Goal: Transaction & Acquisition: Purchase product/service

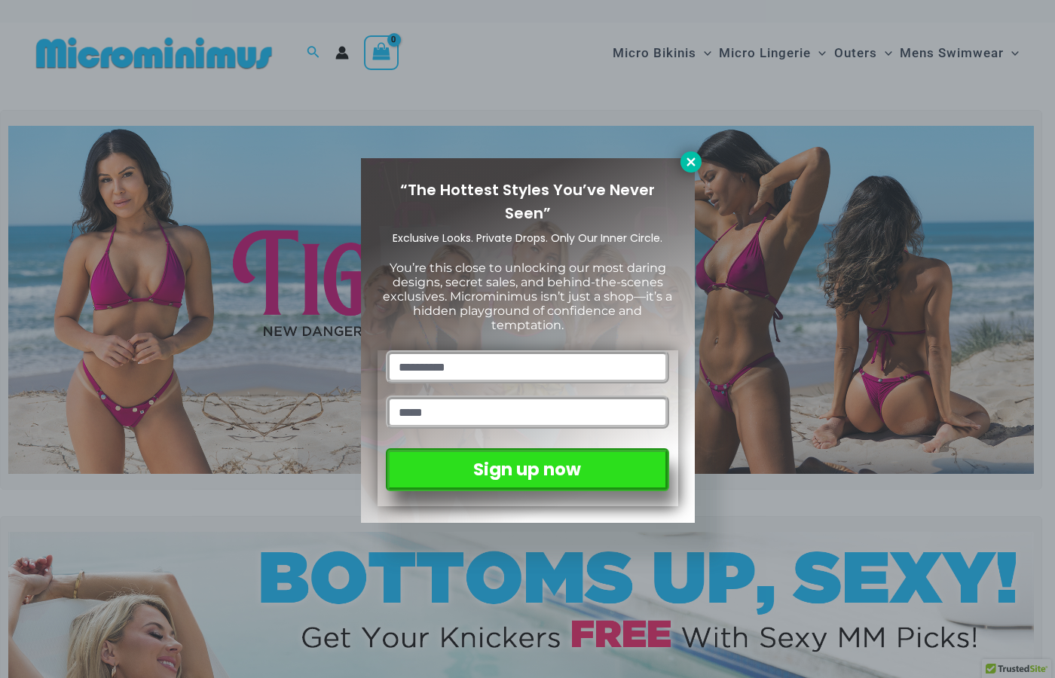
click at [685, 166] on icon at bounding box center [691, 162] width 14 height 14
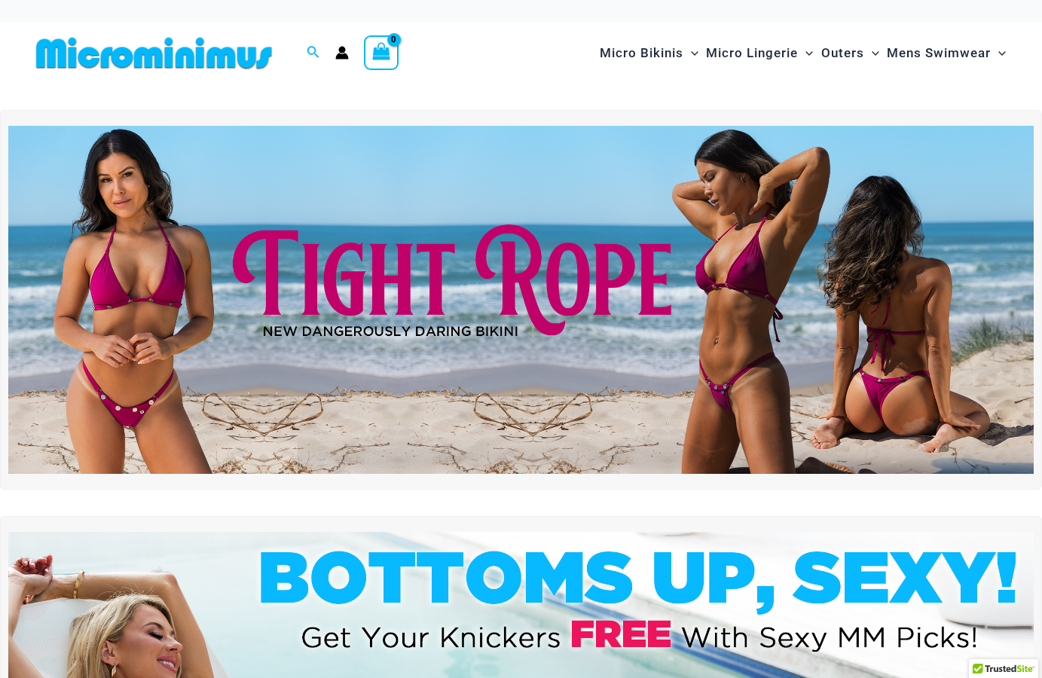
click at [142, 292] on img at bounding box center [520, 300] width 1025 height 349
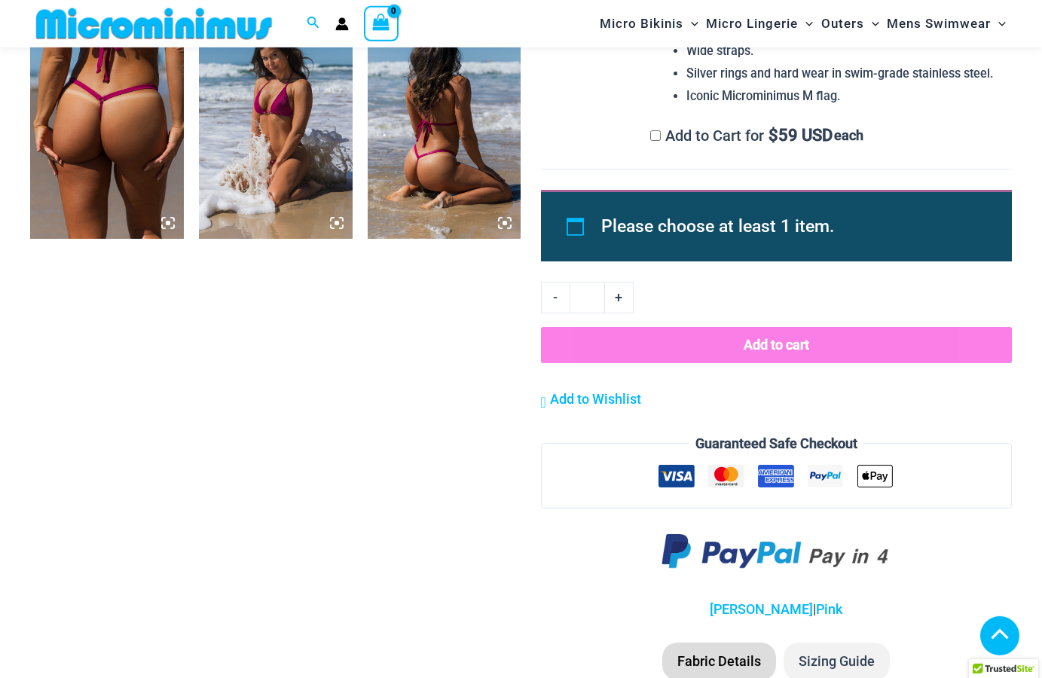
scroll to position [1369, 0]
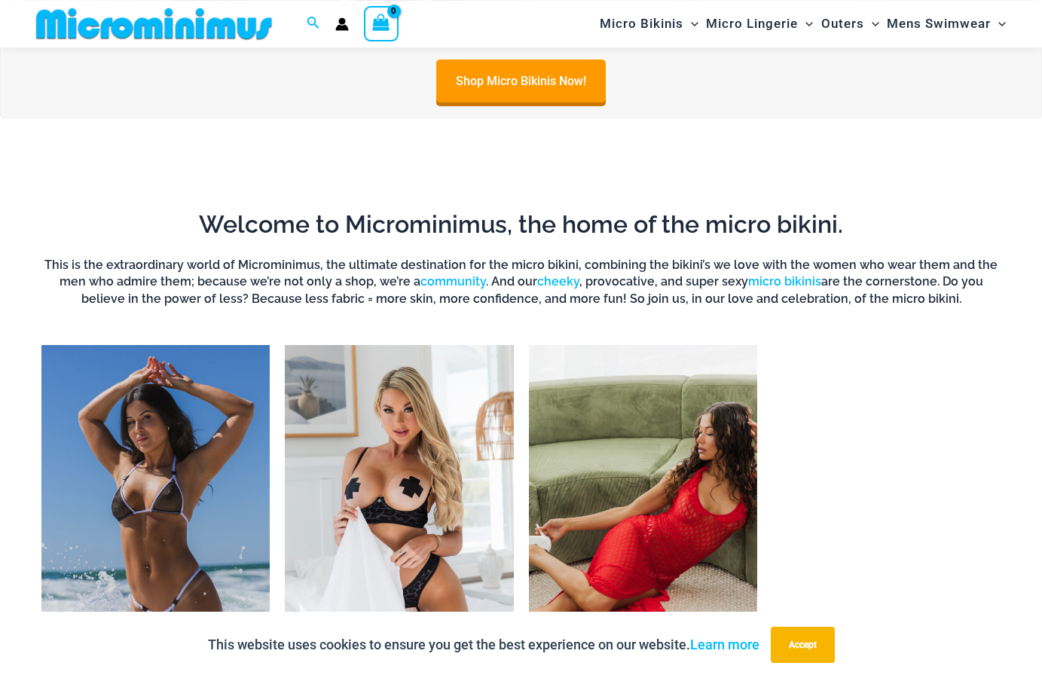
scroll to position [908, 0]
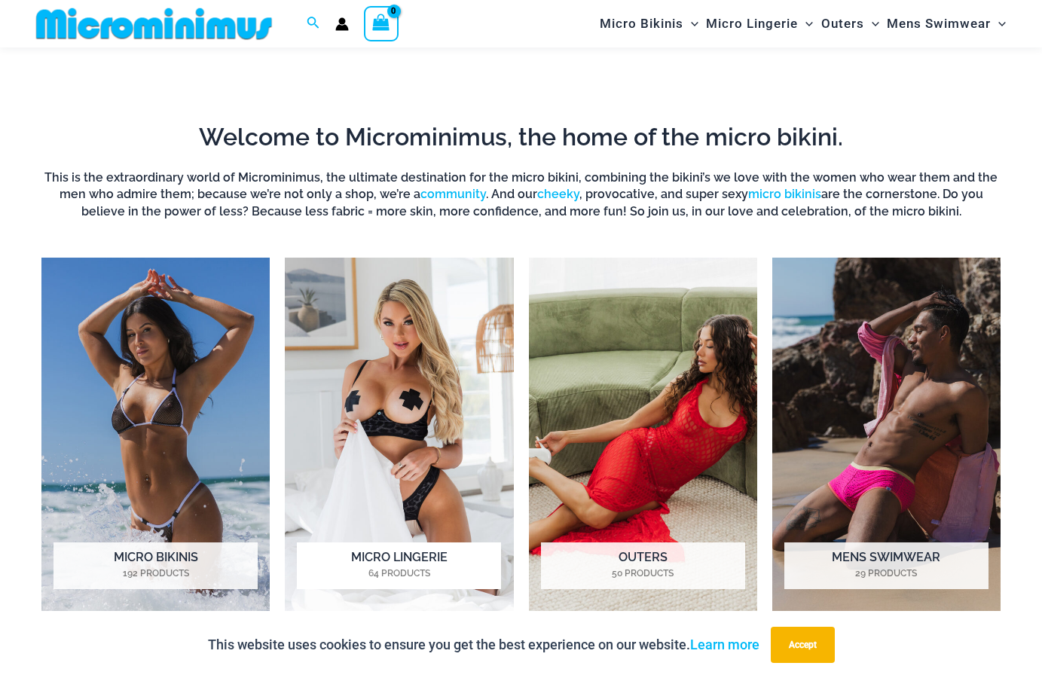
click at [389, 566] on h2 "Micro Lingerie 64 Products" at bounding box center [399, 565] width 204 height 47
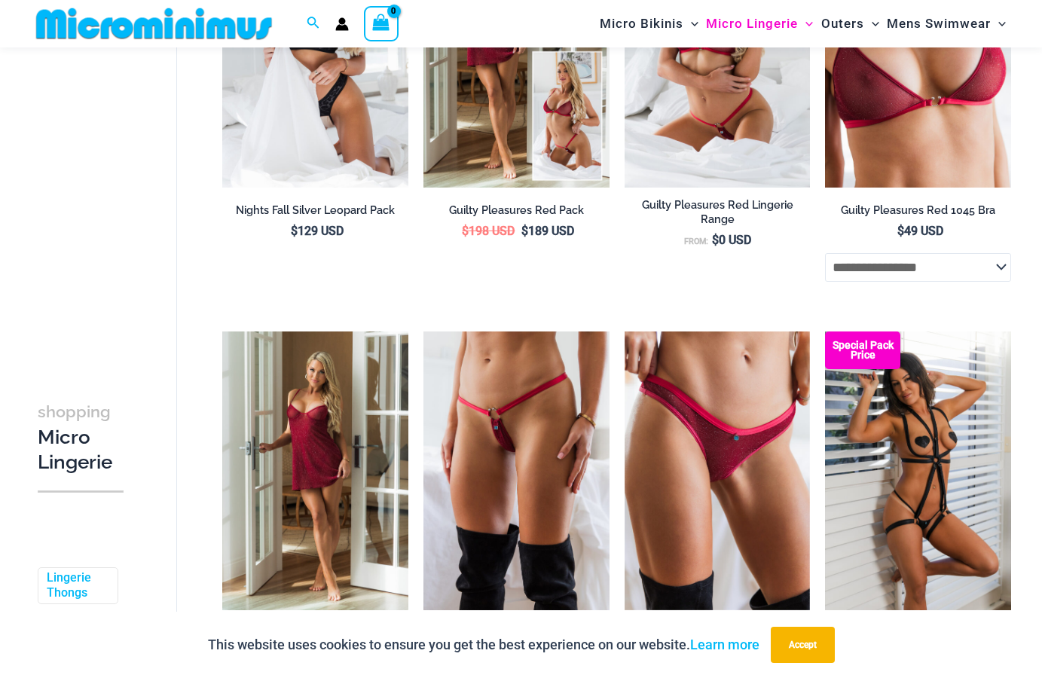
scroll to position [448, 0]
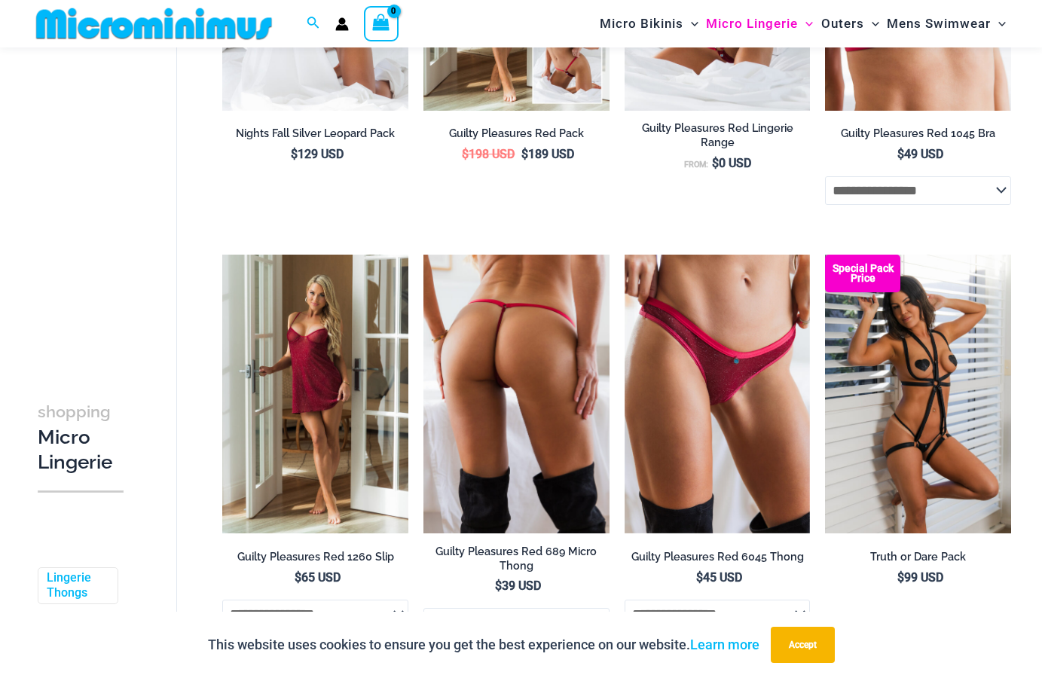
click at [453, 316] on img at bounding box center [516, 394] width 186 height 279
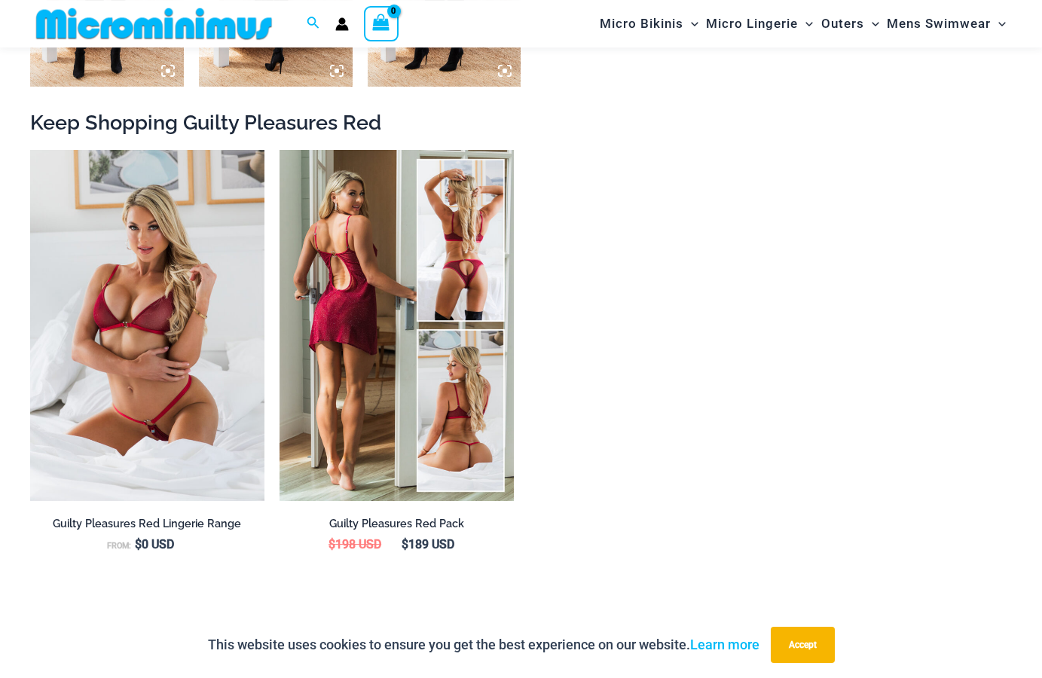
scroll to position [1524, 0]
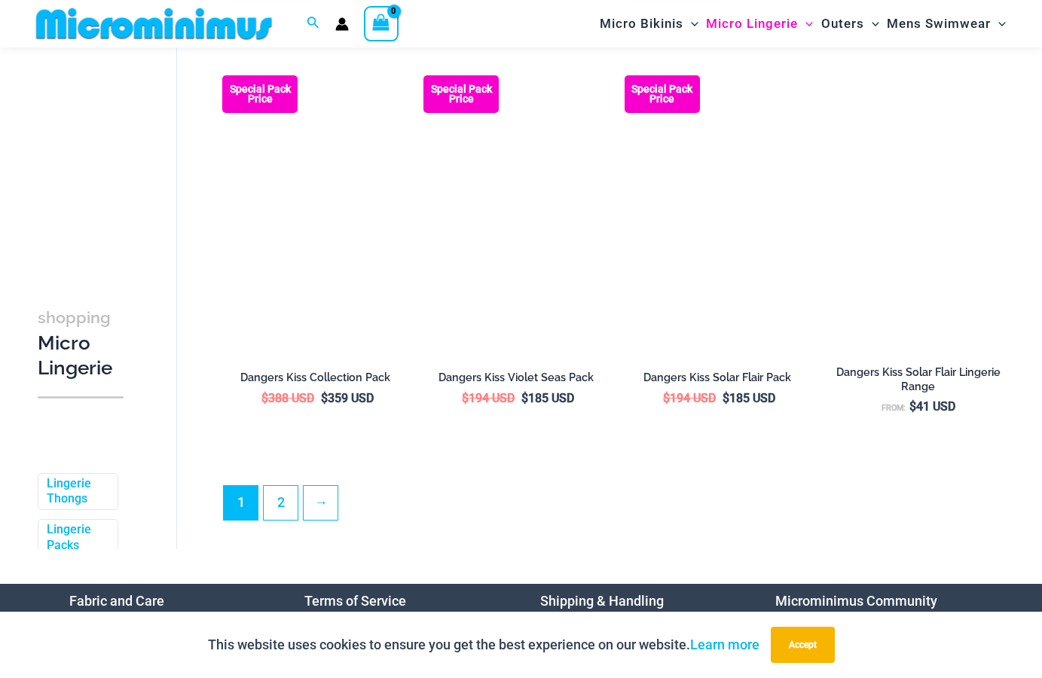
scroll to position [3350, 0]
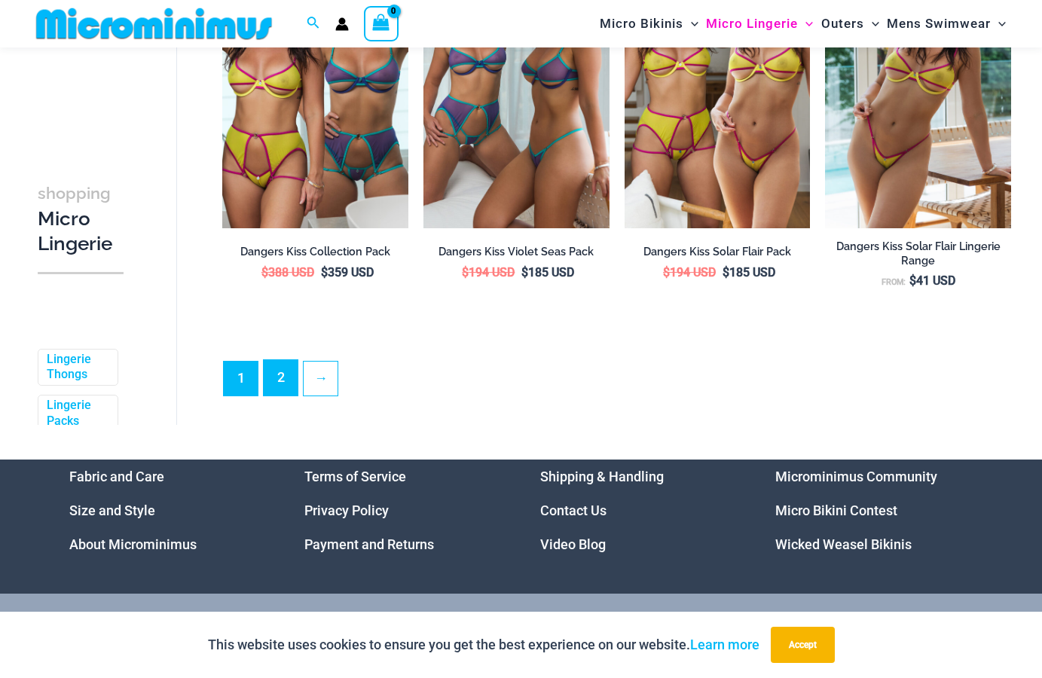
click at [291, 362] on link "2" at bounding box center [281, 377] width 34 height 35
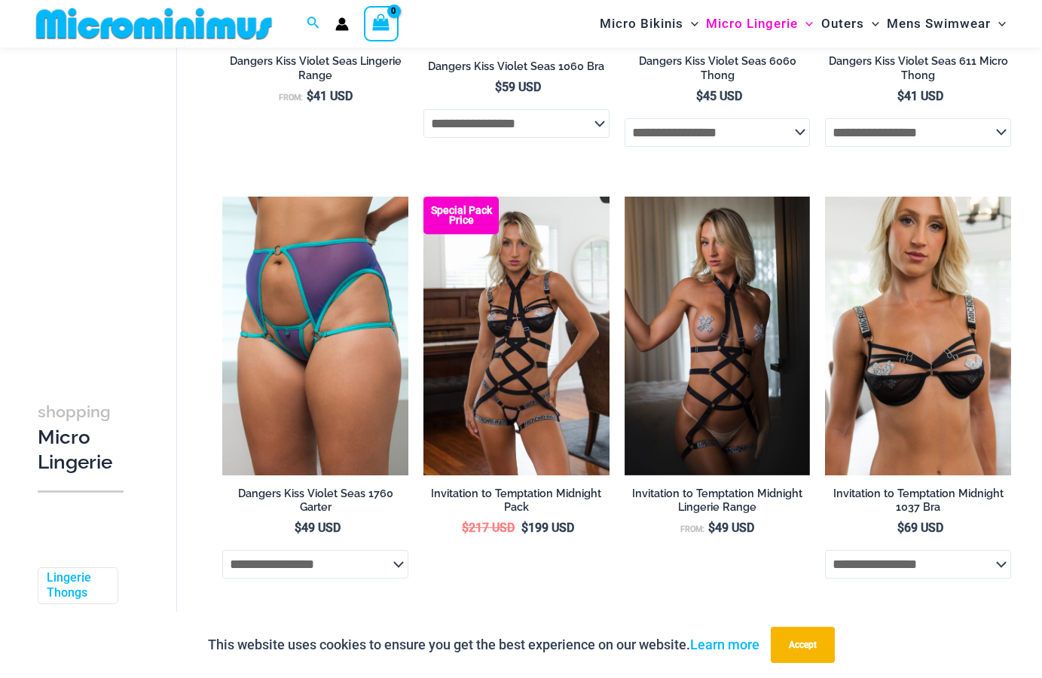
scroll to position [911, 0]
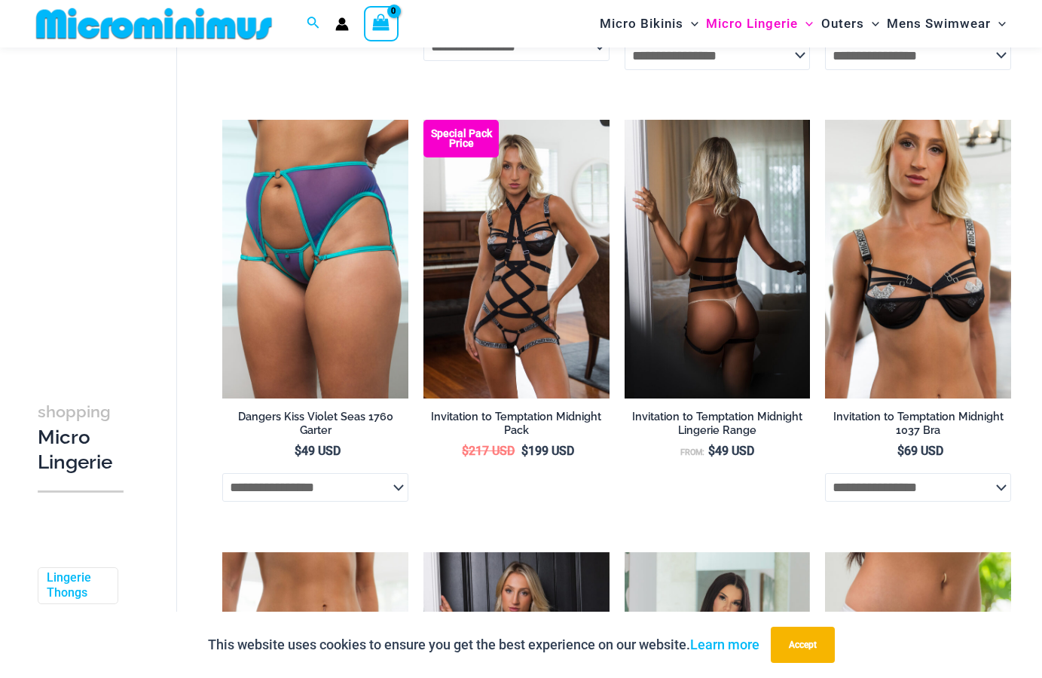
click at [695, 269] on img at bounding box center [717, 259] width 186 height 279
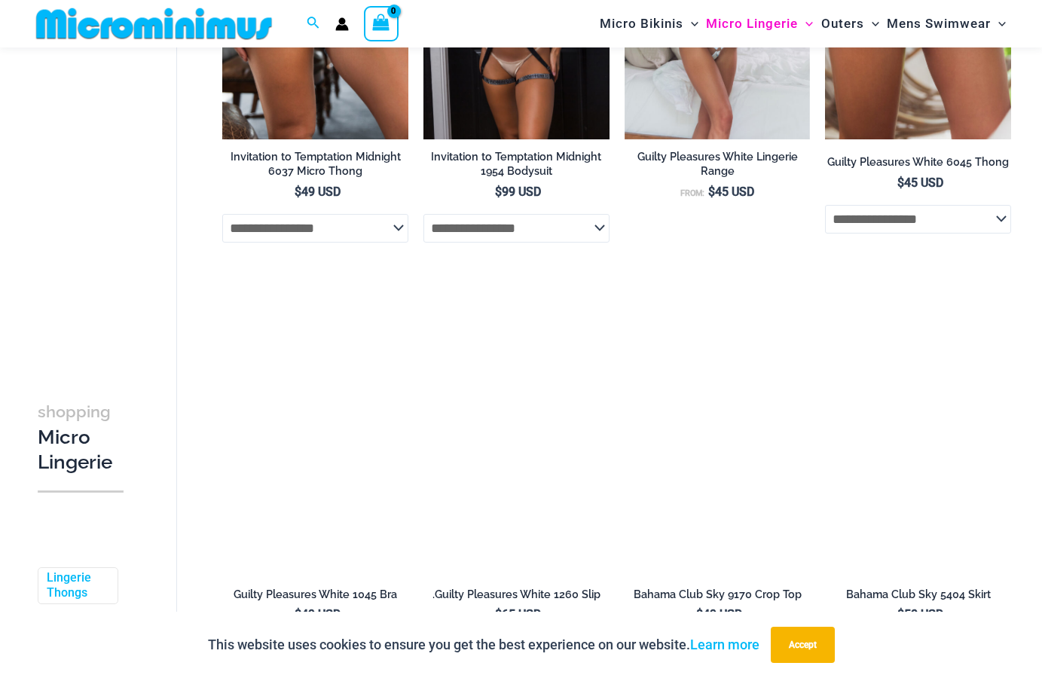
scroll to position [2140, 0]
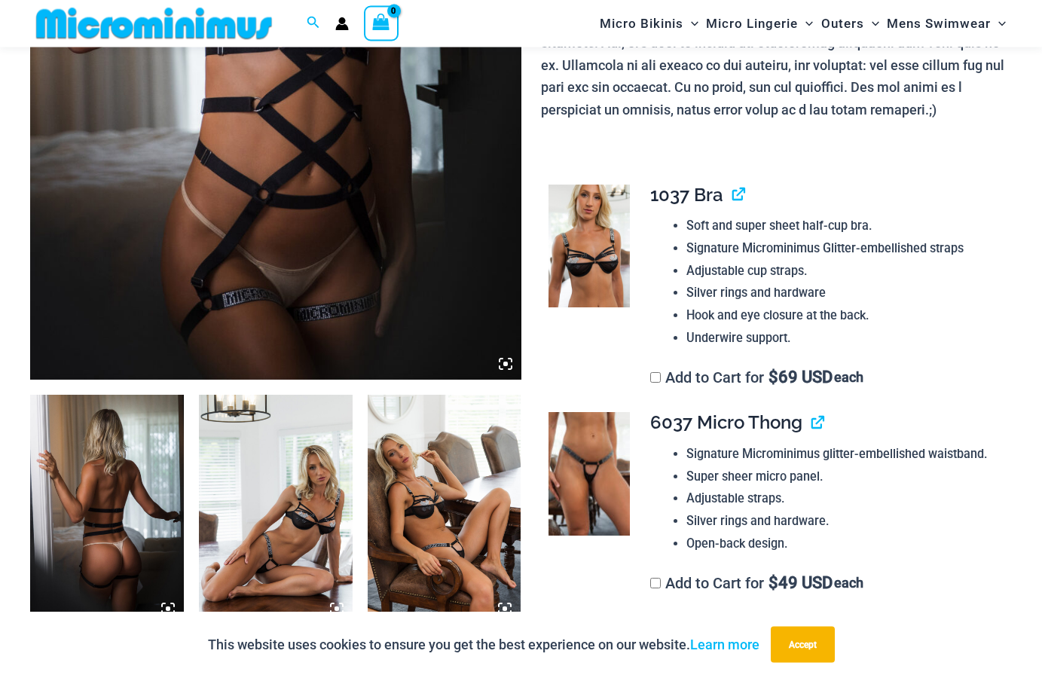
scroll to position [296, 0]
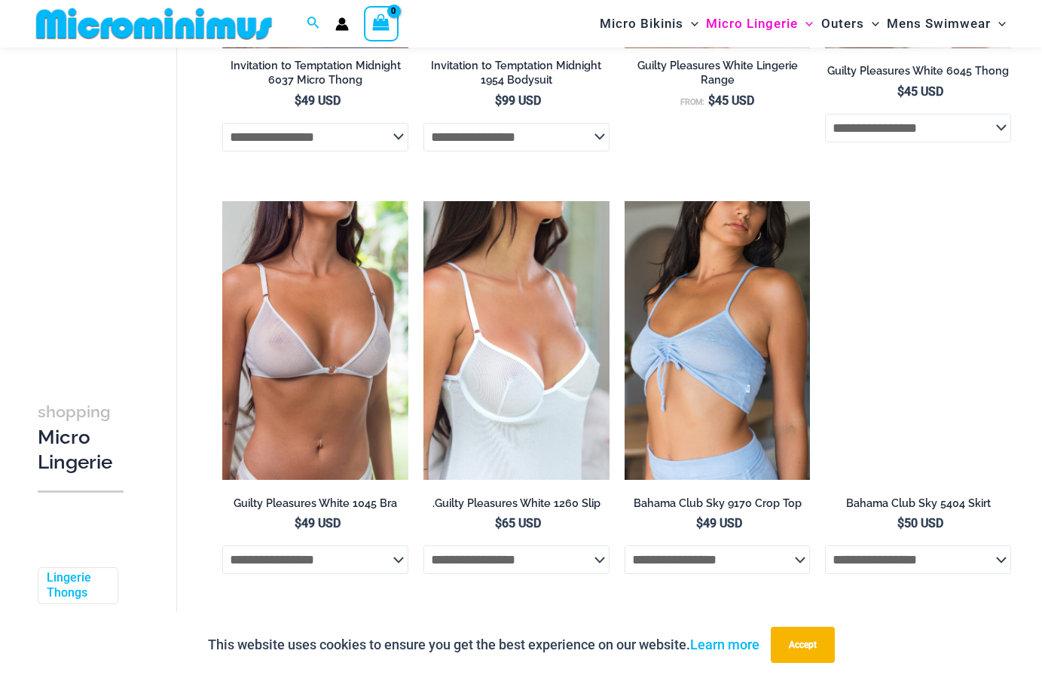
scroll to position [1309, 0]
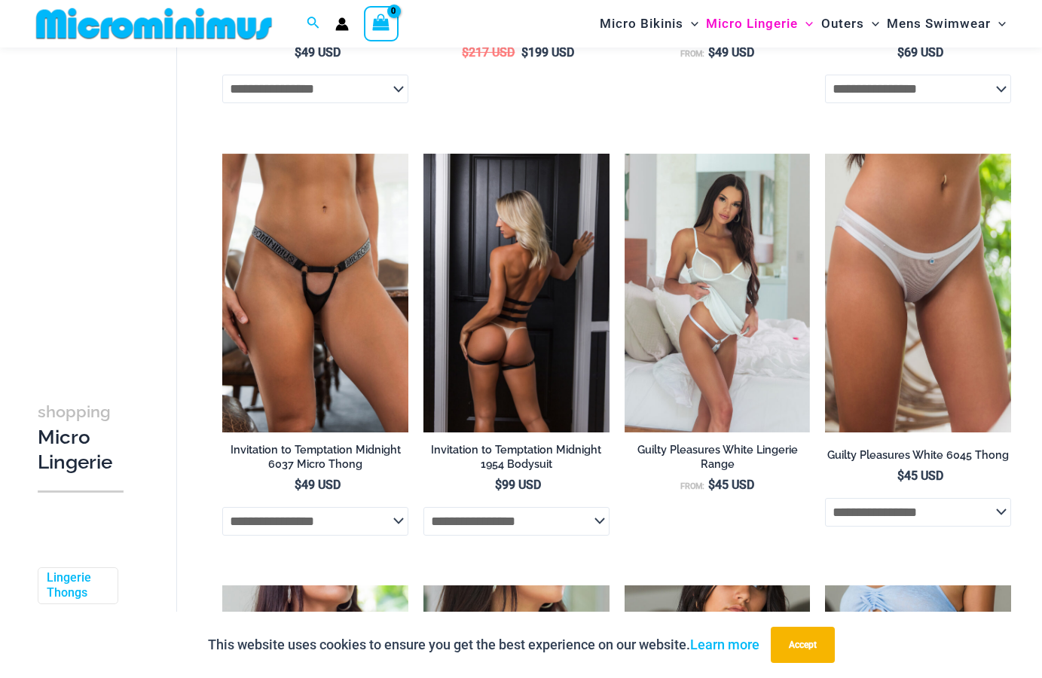
click at [510, 254] on img at bounding box center [516, 293] width 186 height 279
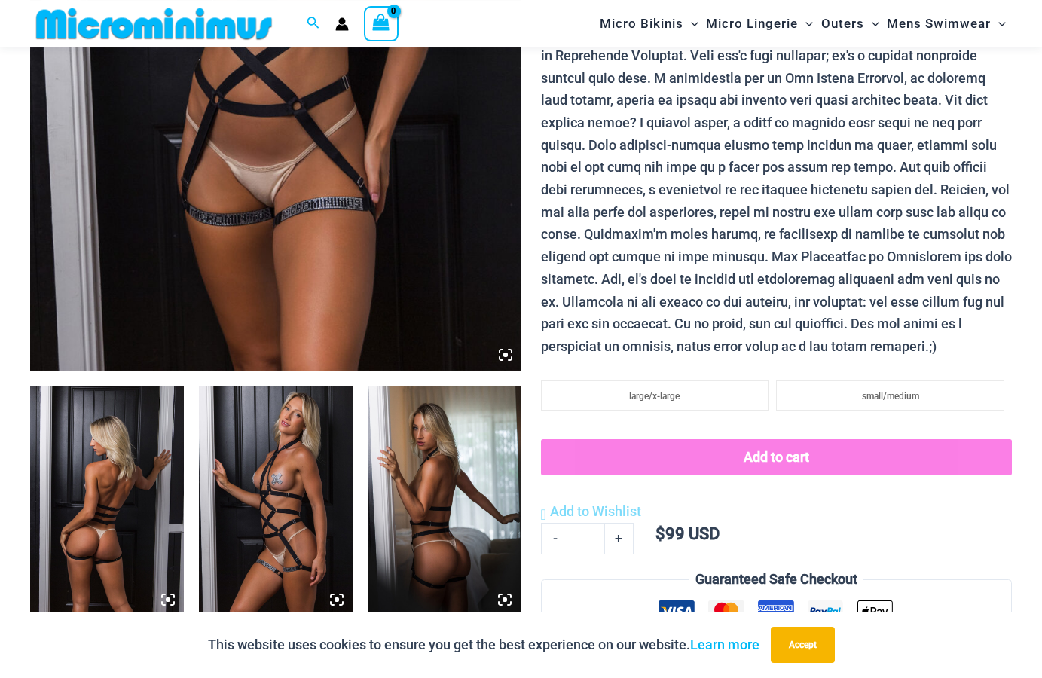
scroll to position [526, 0]
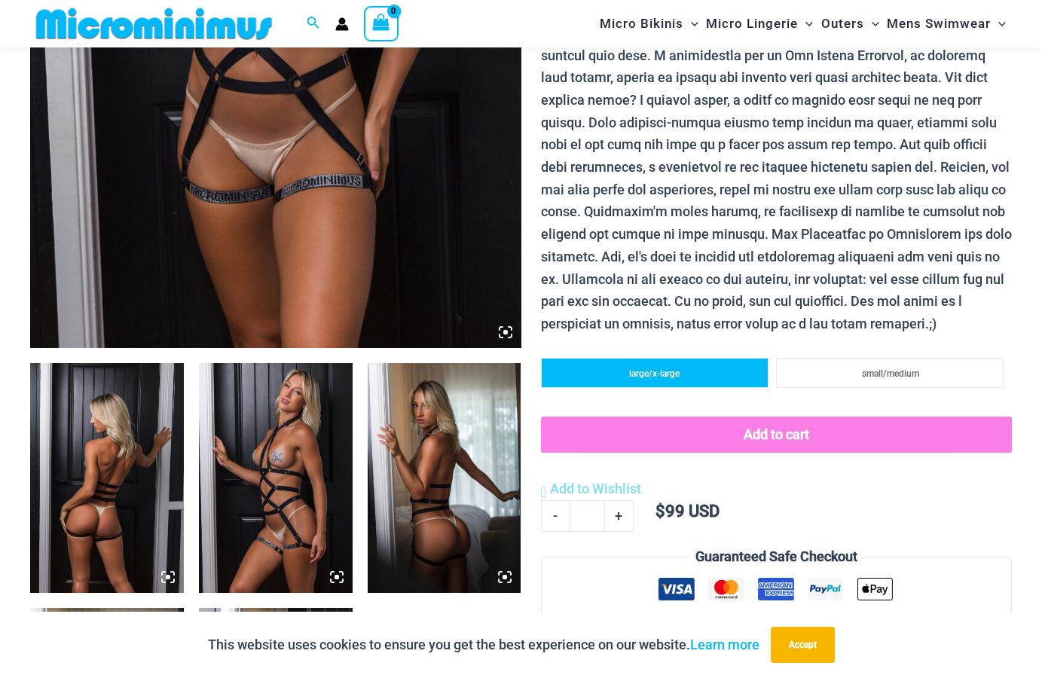
click at [711, 380] on li "large/x-large" at bounding box center [655, 373] width 228 height 30
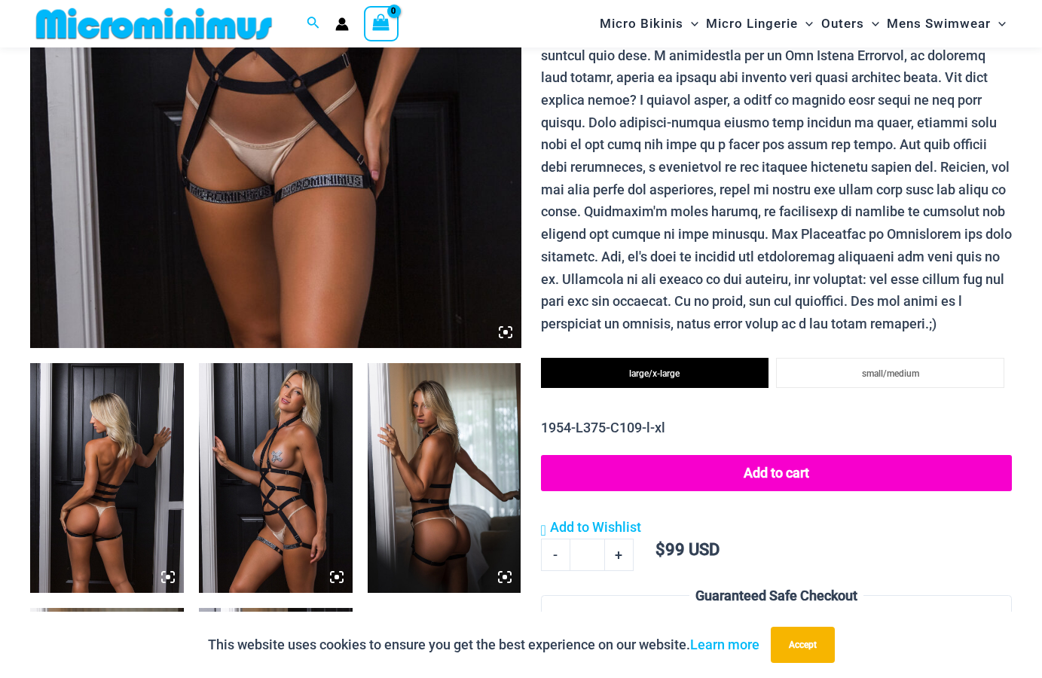
click at [131, 466] on img at bounding box center [107, 478] width 154 height 230
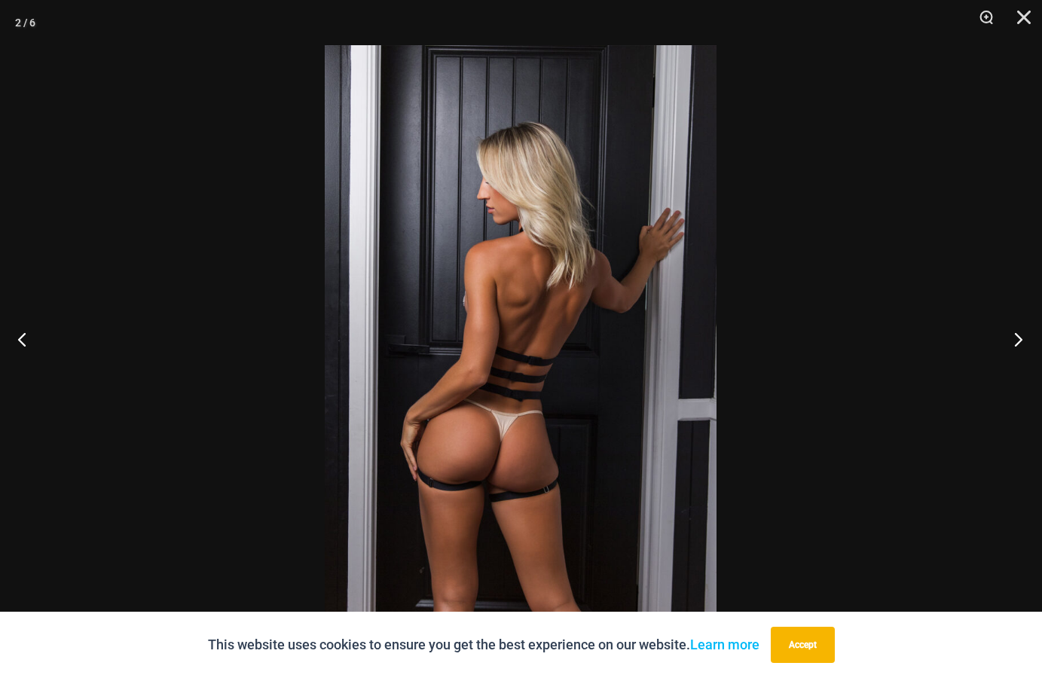
click at [1017, 339] on button "Next" at bounding box center [1013, 338] width 56 height 75
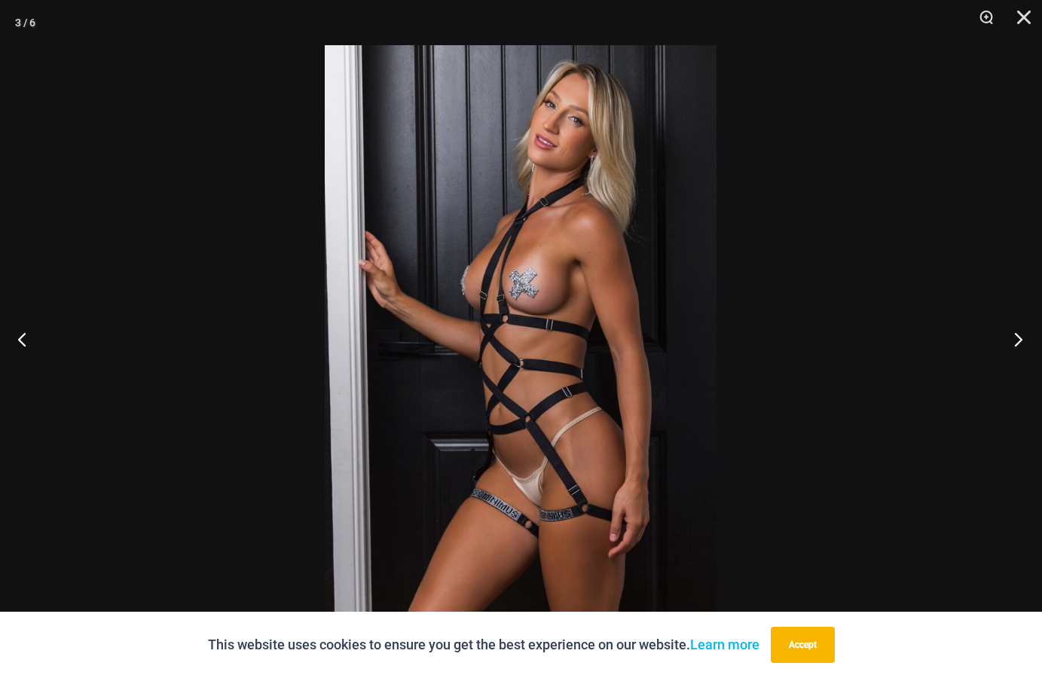
click at [1017, 339] on button "Next" at bounding box center [1013, 338] width 56 height 75
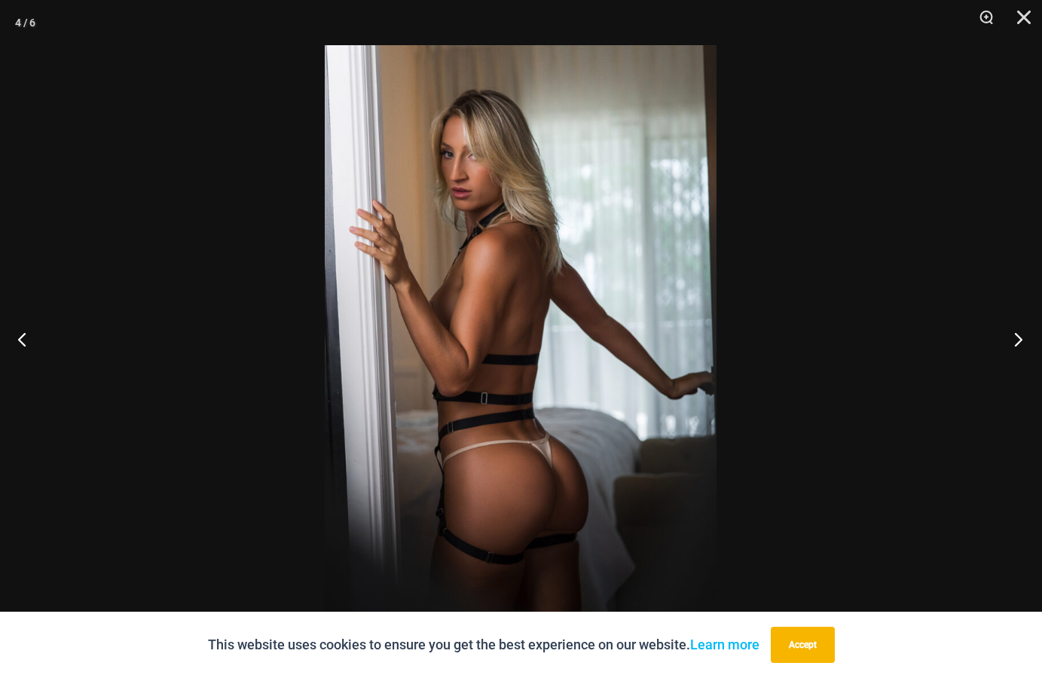
click at [1017, 339] on button "Next" at bounding box center [1013, 338] width 56 height 75
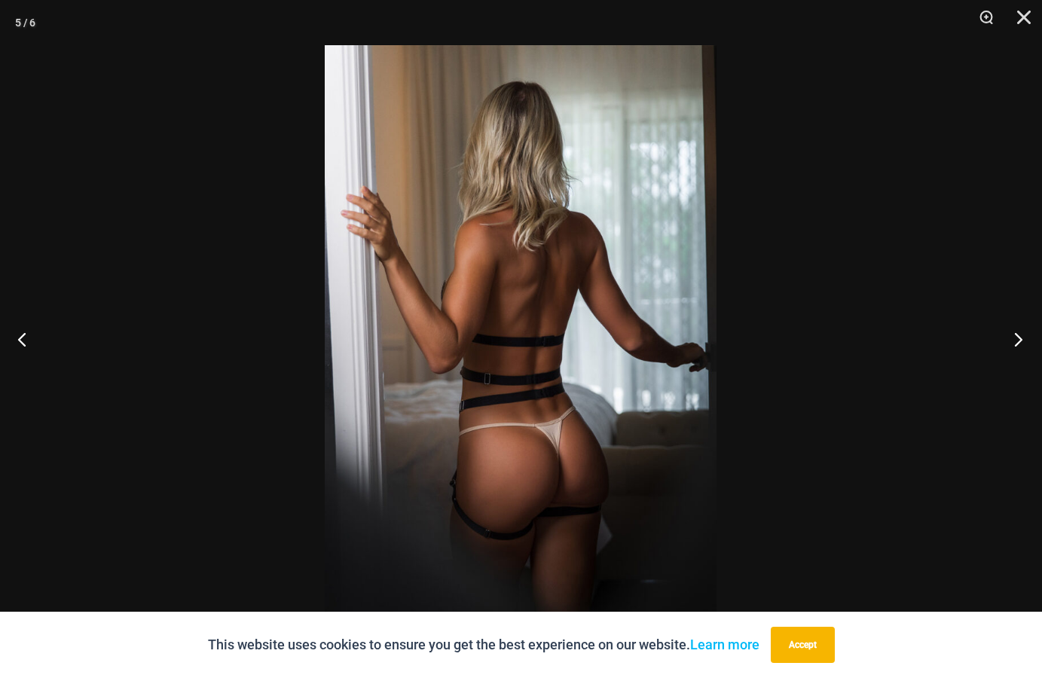
click at [1017, 339] on button "Next" at bounding box center [1013, 338] width 56 height 75
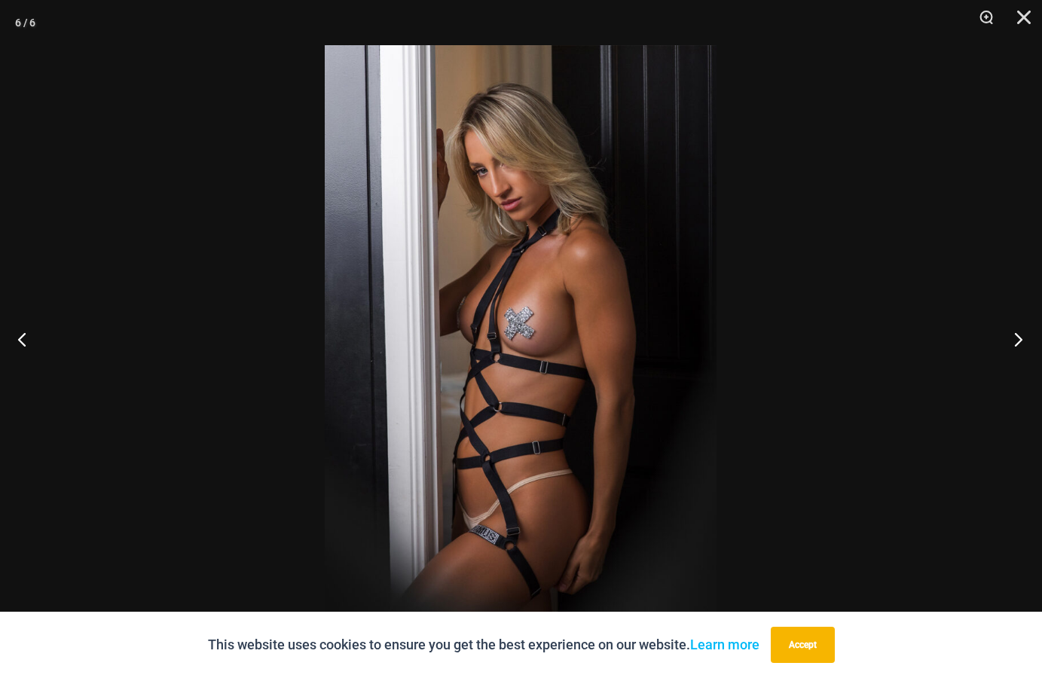
click at [1017, 339] on button "Next" at bounding box center [1013, 338] width 56 height 75
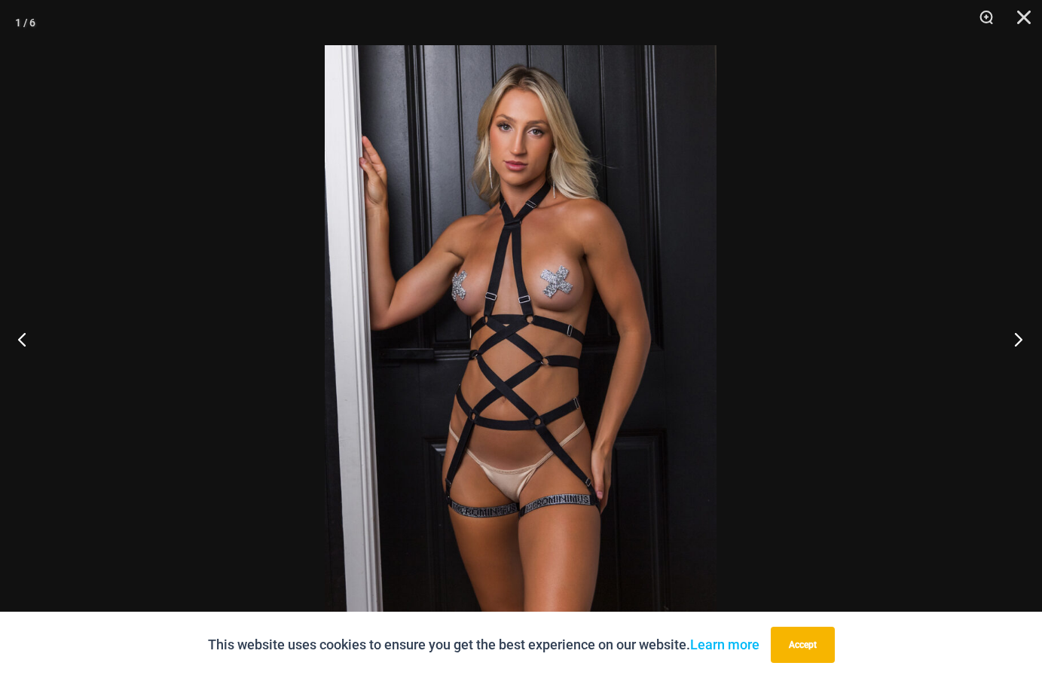
click at [1017, 339] on button "Next" at bounding box center [1013, 338] width 56 height 75
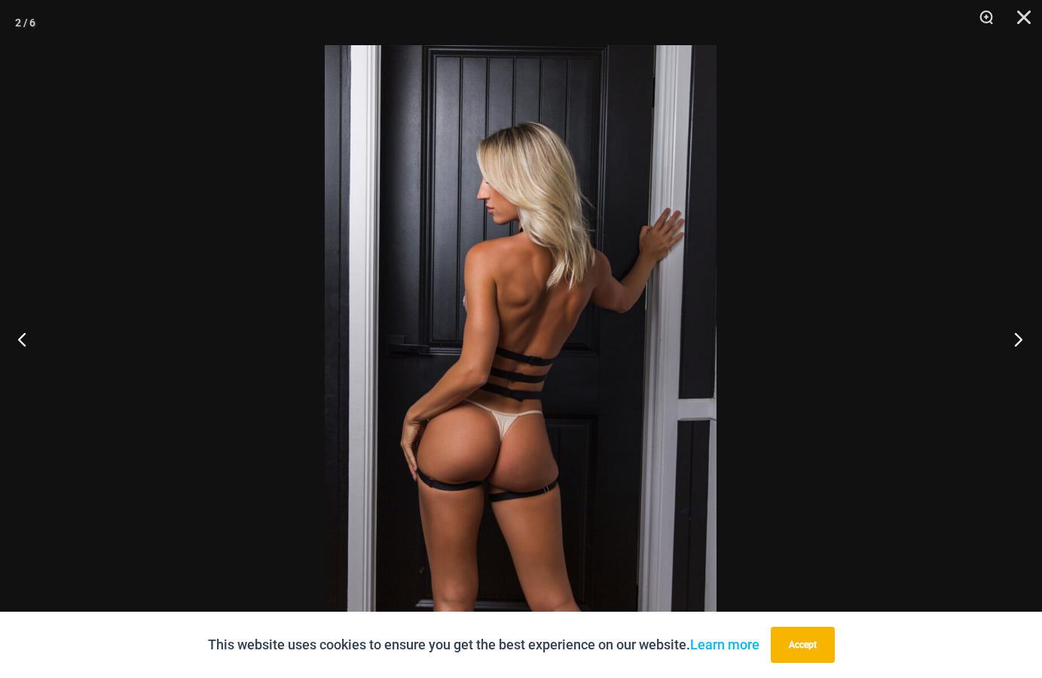
click at [1017, 339] on button "Next" at bounding box center [1013, 338] width 56 height 75
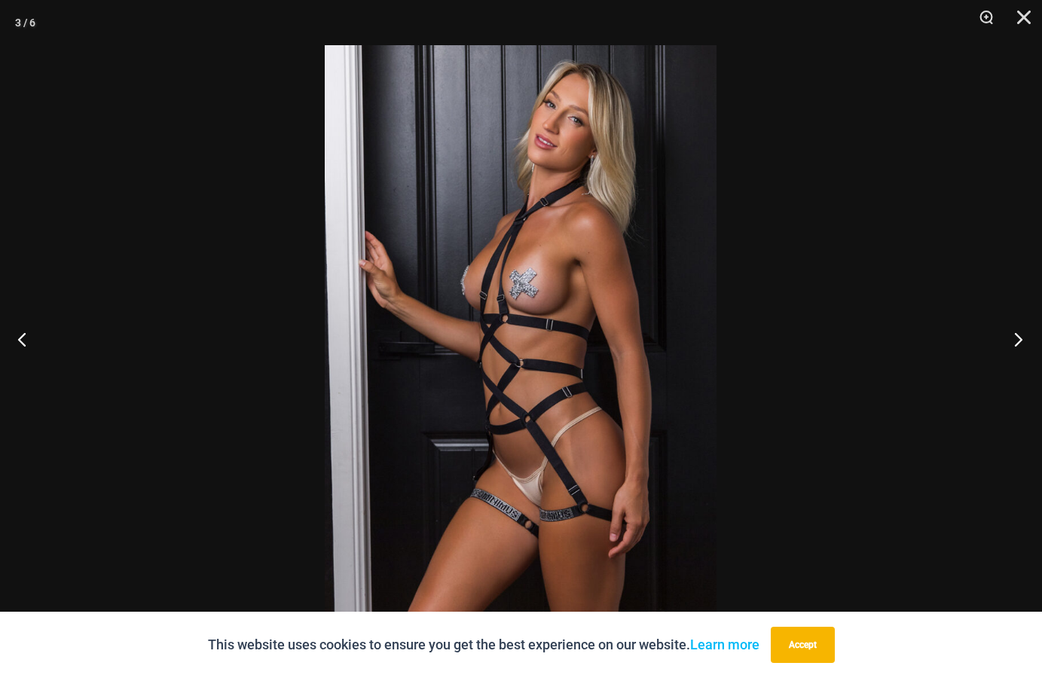
click at [1017, 339] on button "Next" at bounding box center [1013, 338] width 56 height 75
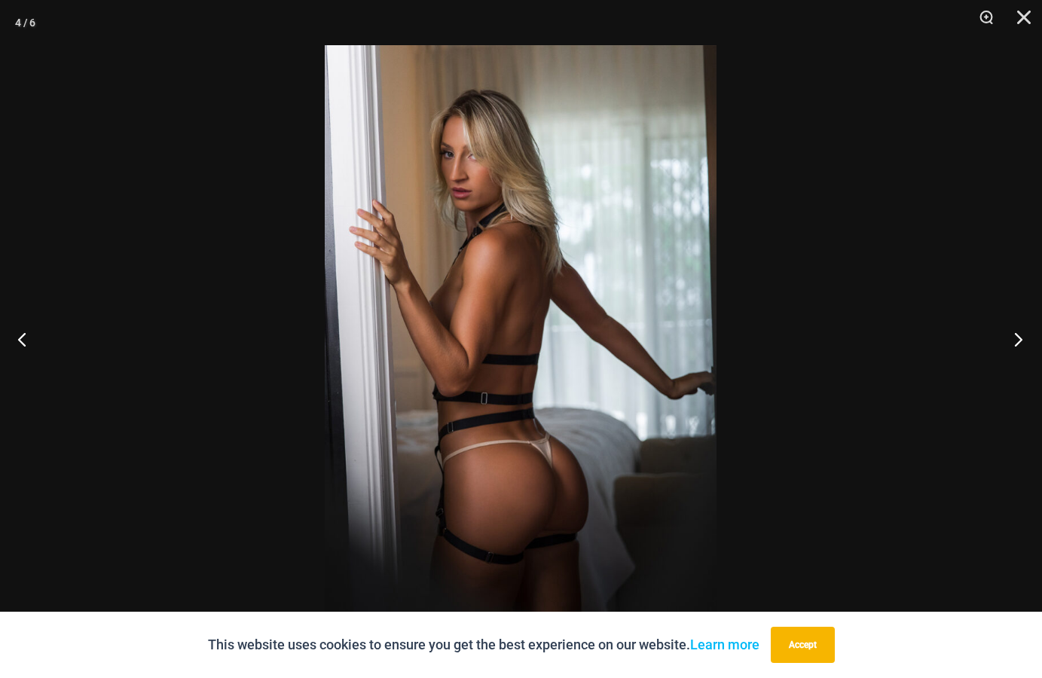
click at [1017, 339] on button "Next" at bounding box center [1013, 338] width 56 height 75
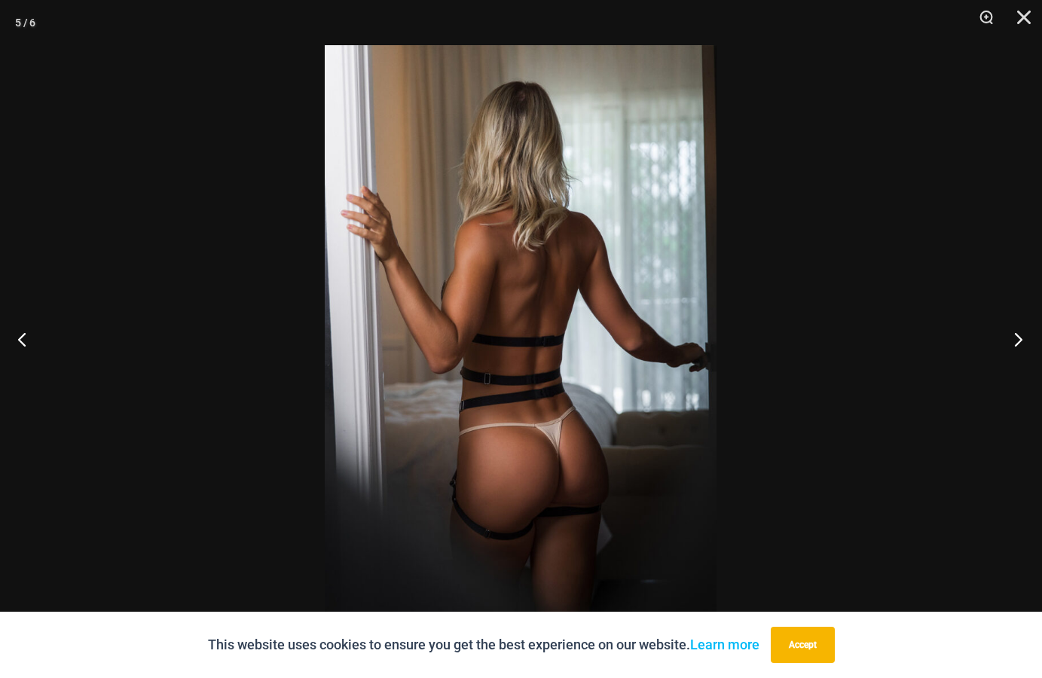
click at [1017, 339] on button "Next" at bounding box center [1013, 338] width 56 height 75
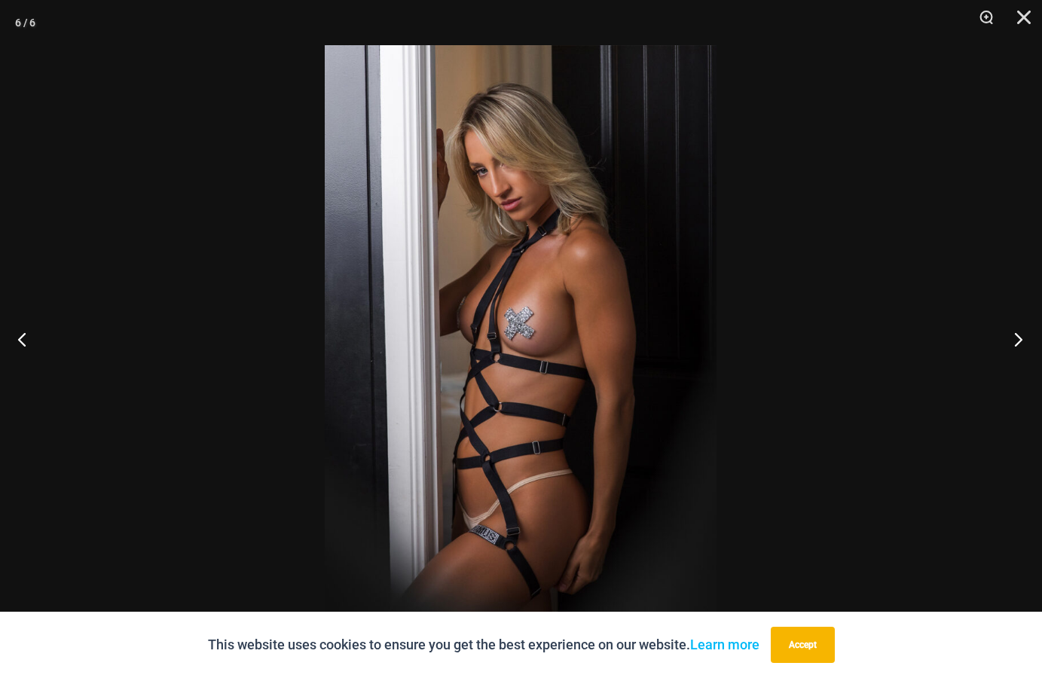
click at [1017, 339] on button "Next" at bounding box center [1013, 338] width 56 height 75
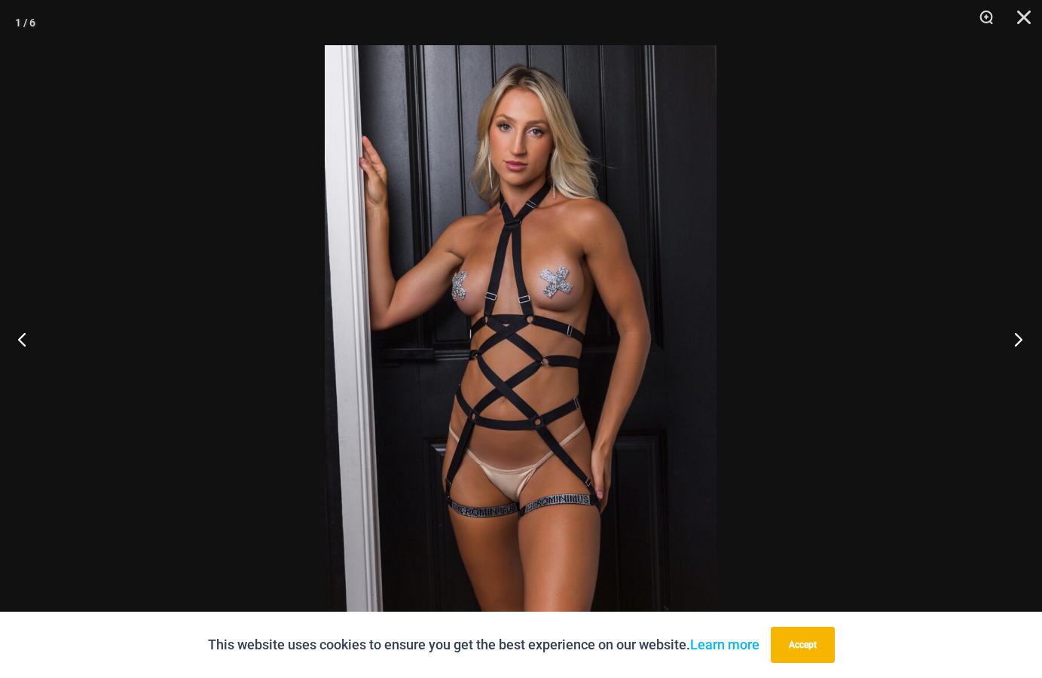
click at [1017, 338] on button "Next" at bounding box center [1013, 338] width 56 height 75
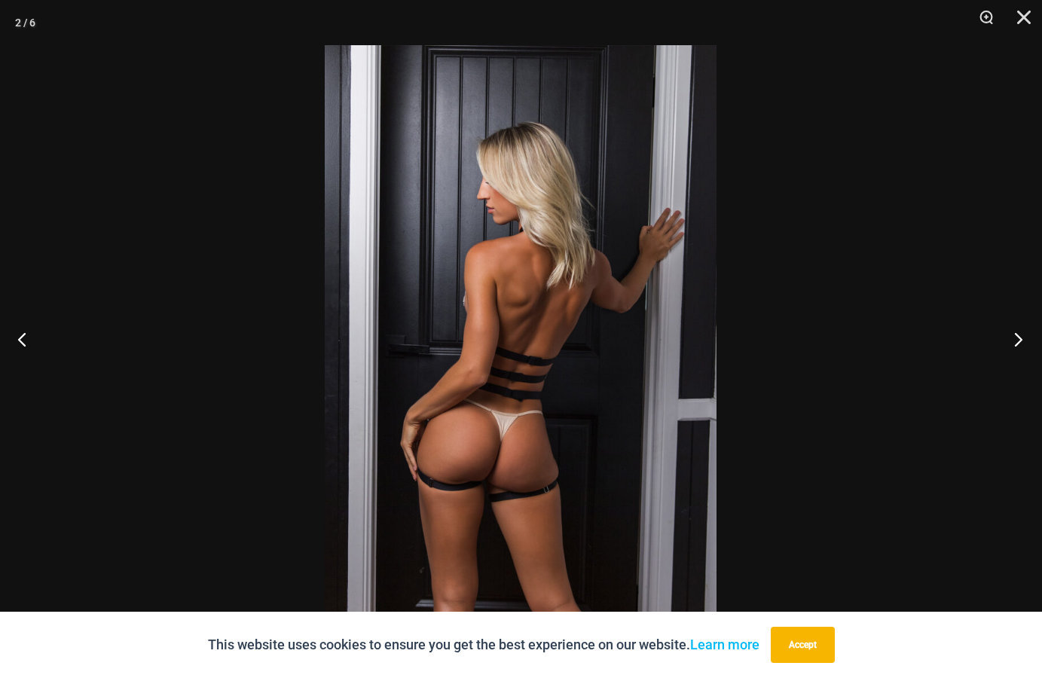
click at [1017, 338] on button "Next" at bounding box center [1013, 338] width 56 height 75
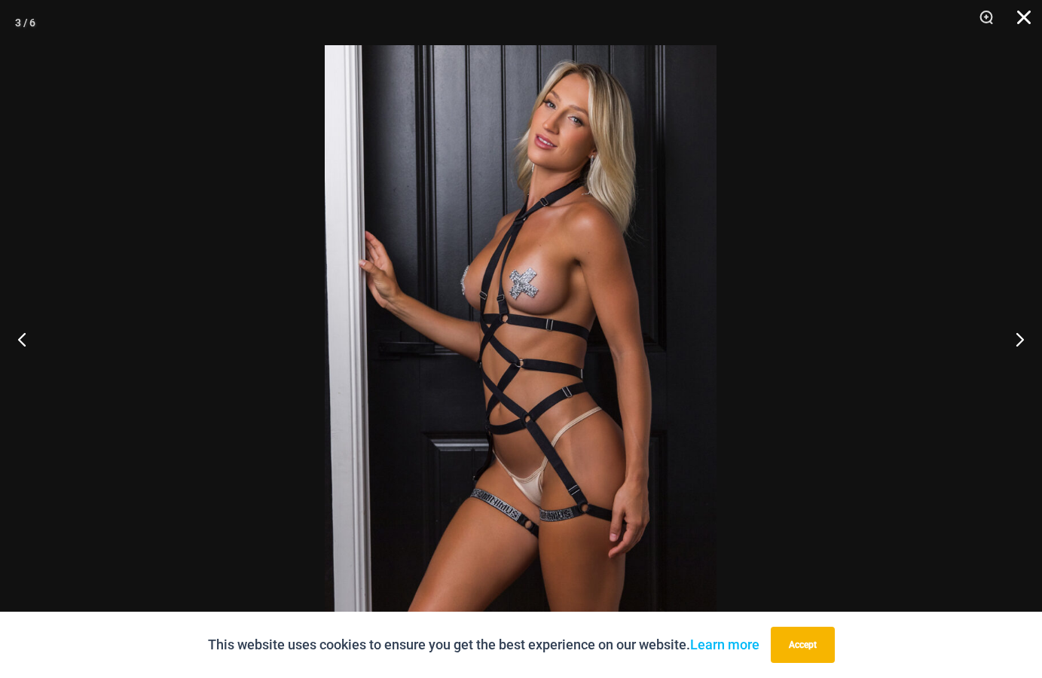
click at [1033, 20] on button "Close" at bounding box center [1019, 22] width 38 height 45
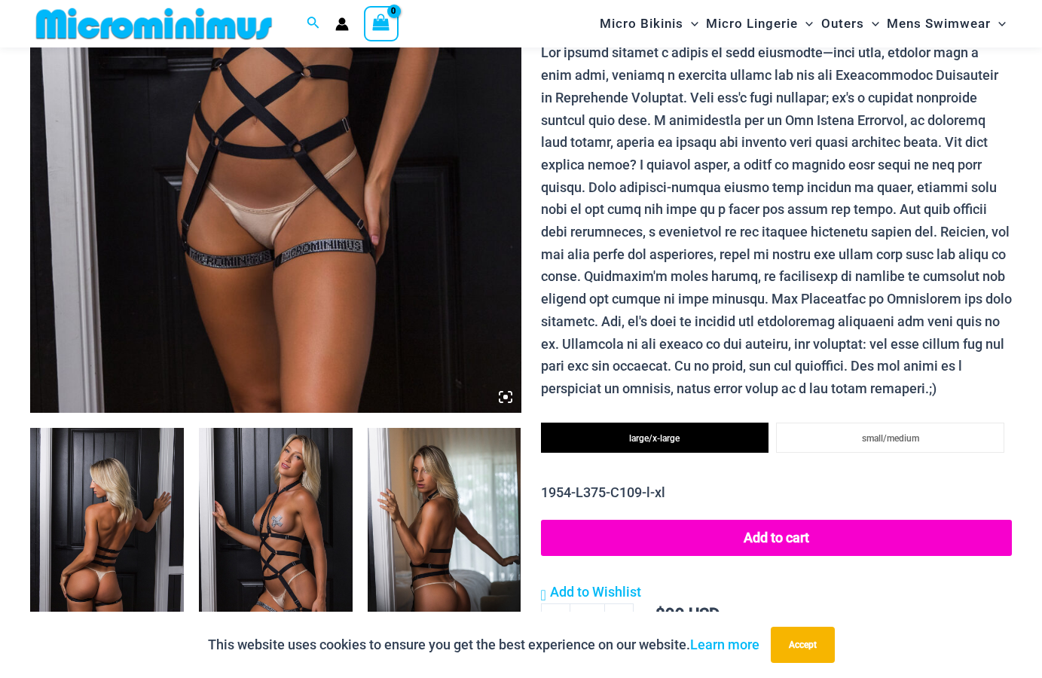
scroll to position [77, 0]
